Goal: Task Accomplishment & Management: Use online tool/utility

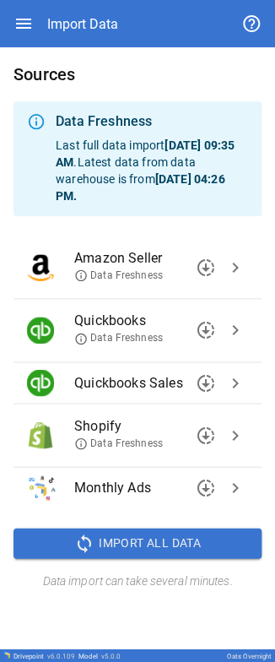
click at [87, 2] on span "chevron_right" at bounding box center [235, 434] width 20 height 20
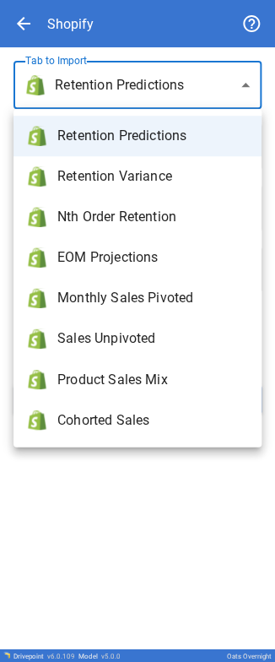
click at [87, 2] on body "**********" at bounding box center [137, 331] width 275 height 662
click at [87, 2] on span "Monthly Sales Pivoted" at bounding box center [152, 298] width 191 height 20
type input "**********"
